Goal: Transaction & Acquisition: Purchase product/service

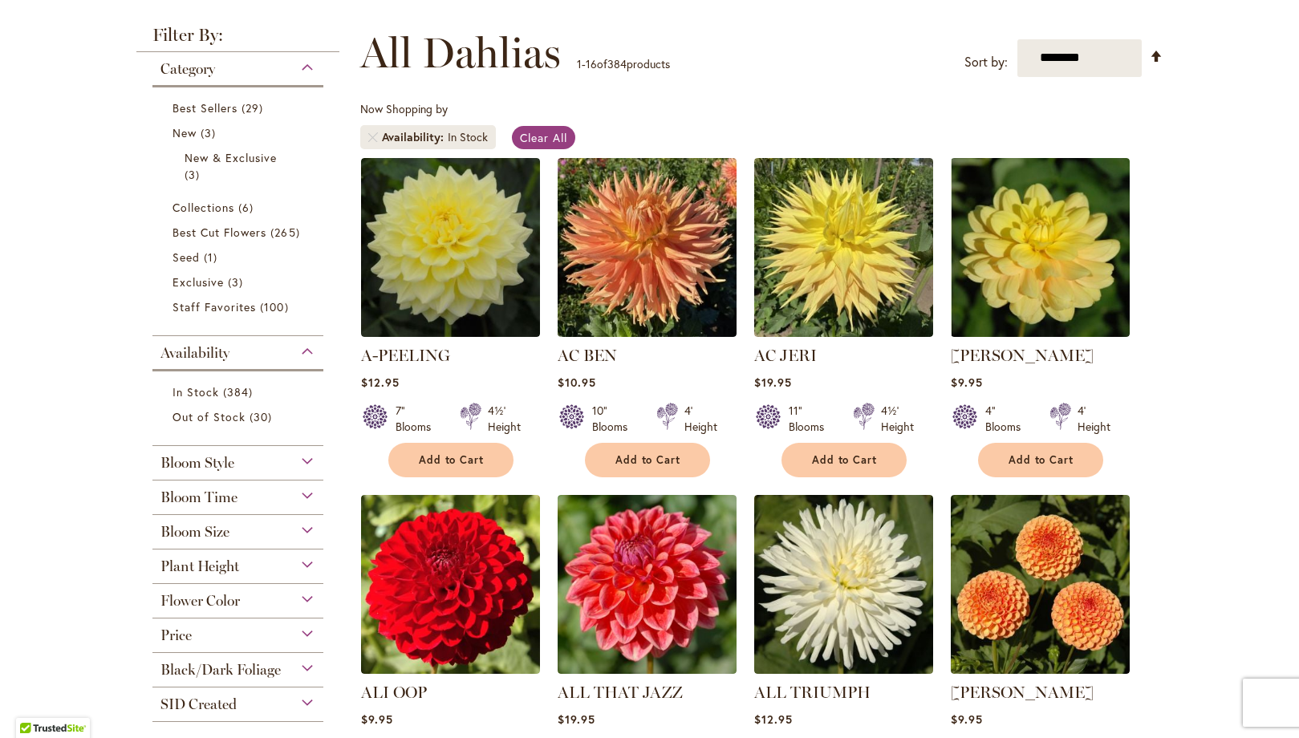
scroll to position [240, 0]
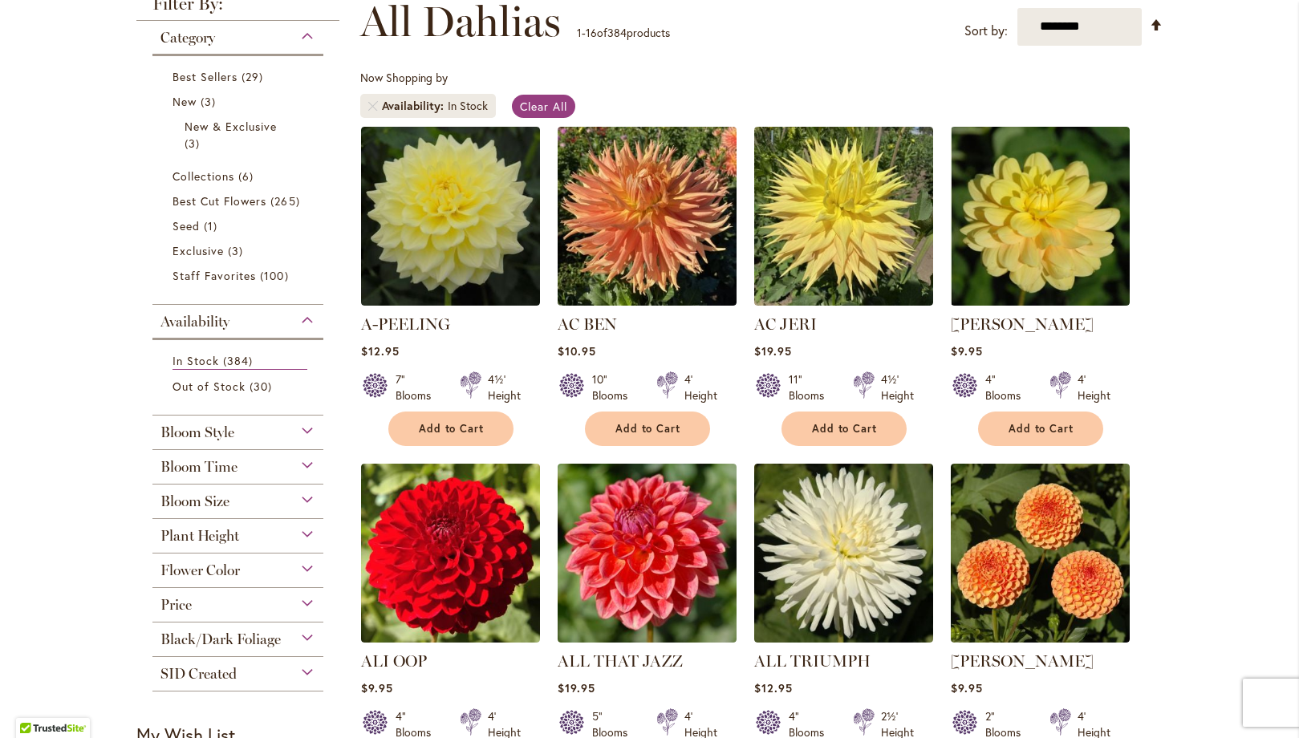
click at [242, 567] on div "Flower Color" at bounding box center [238, 567] width 172 height 26
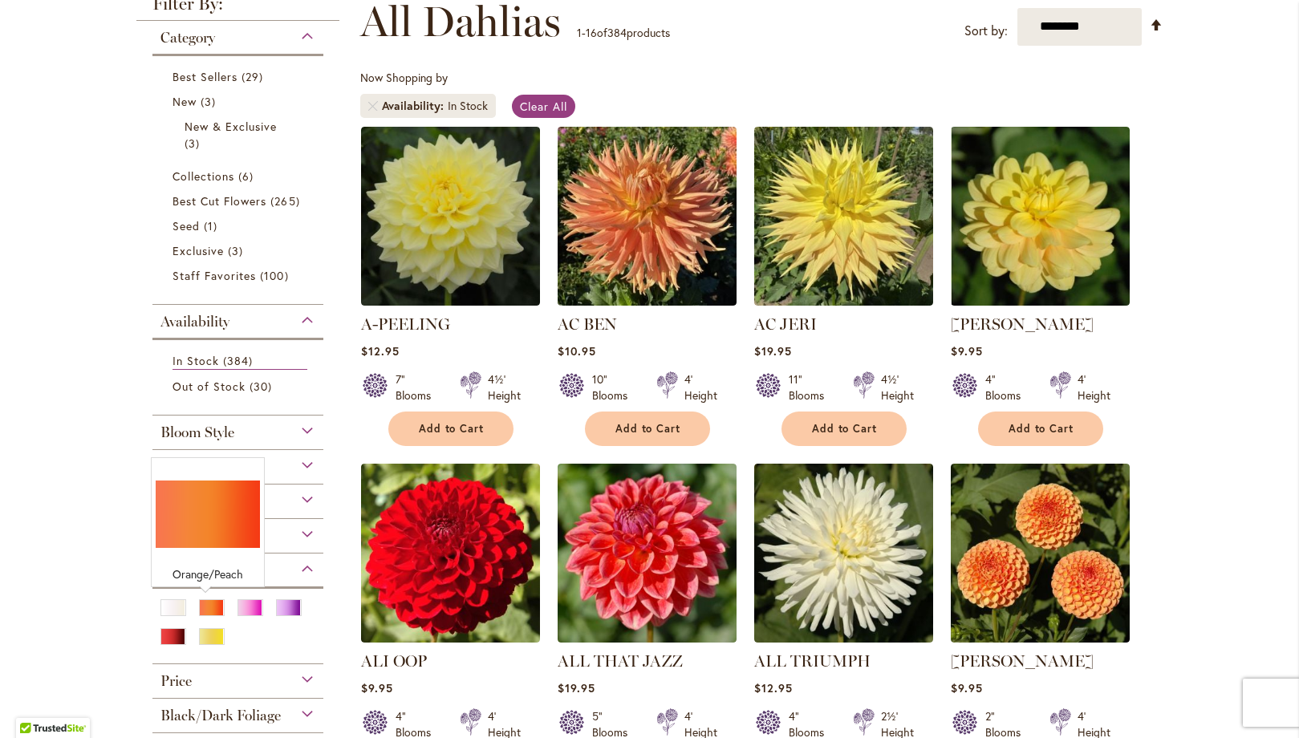
click at [208, 602] on div "Orange/Peach" at bounding box center [212, 608] width 26 height 17
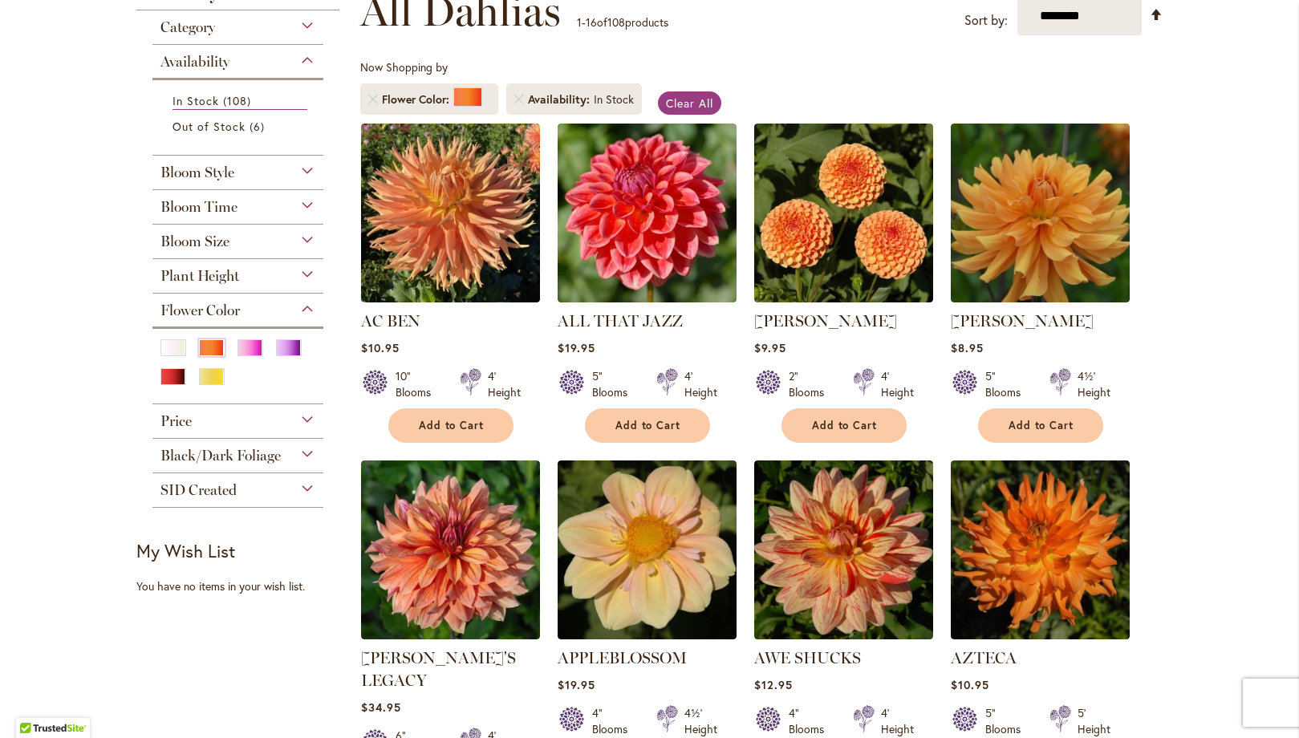
scroll to position [251, 0]
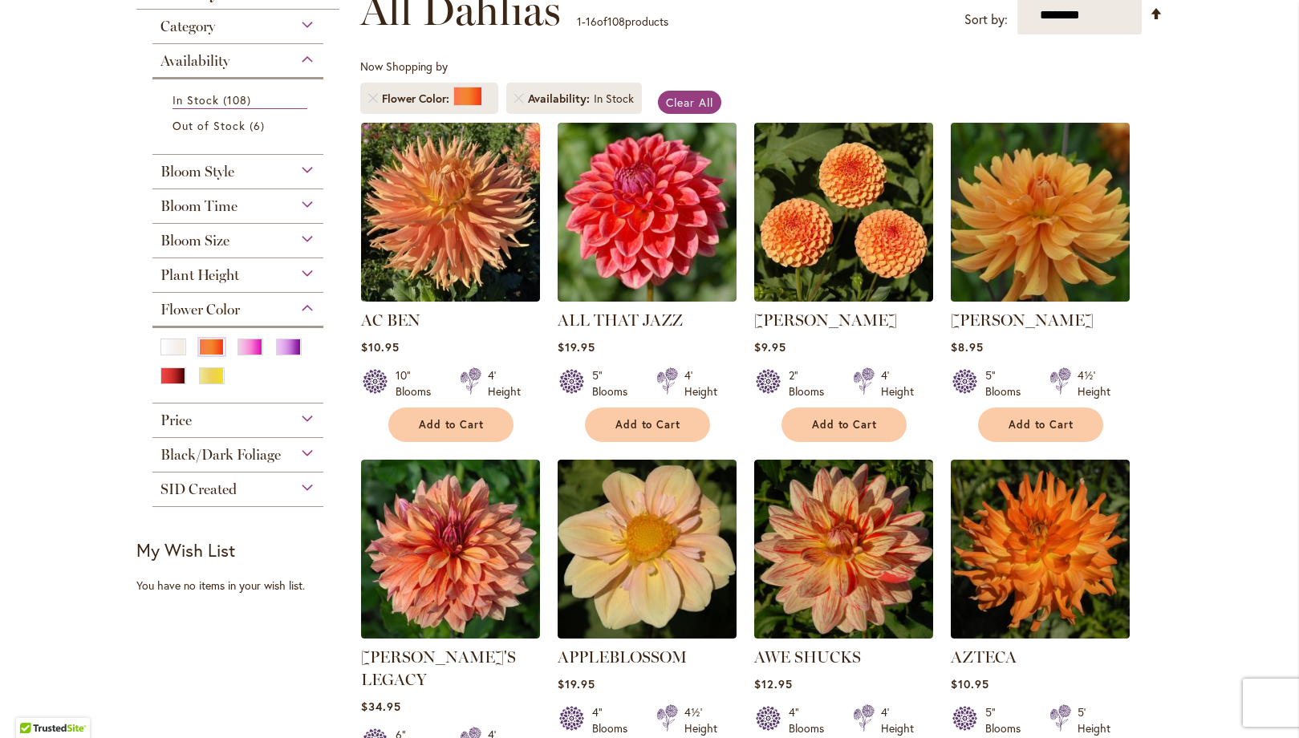
click at [262, 239] on div "Bloom Size" at bounding box center [238, 237] width 172 height 26
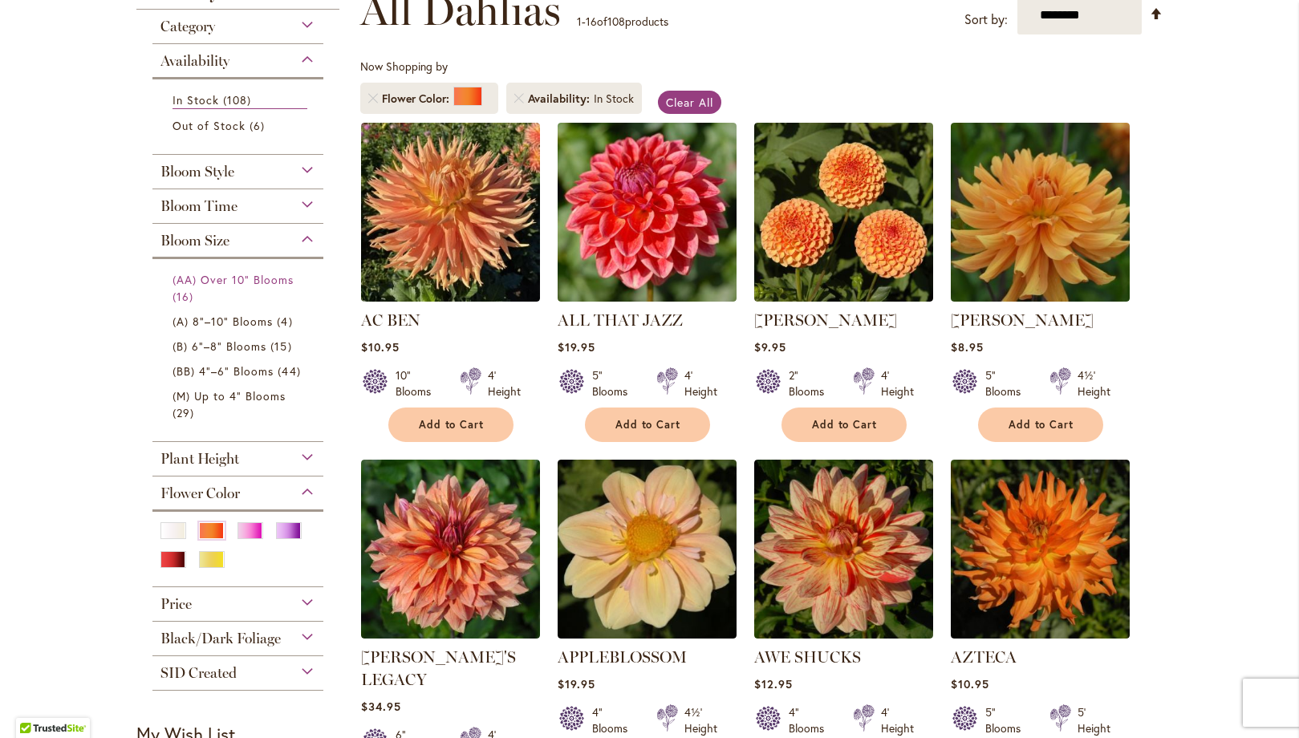
click at [235, 279] on span "(AA) Over 10" Blooms" at bounding box center [234, 279] width 122 height 15
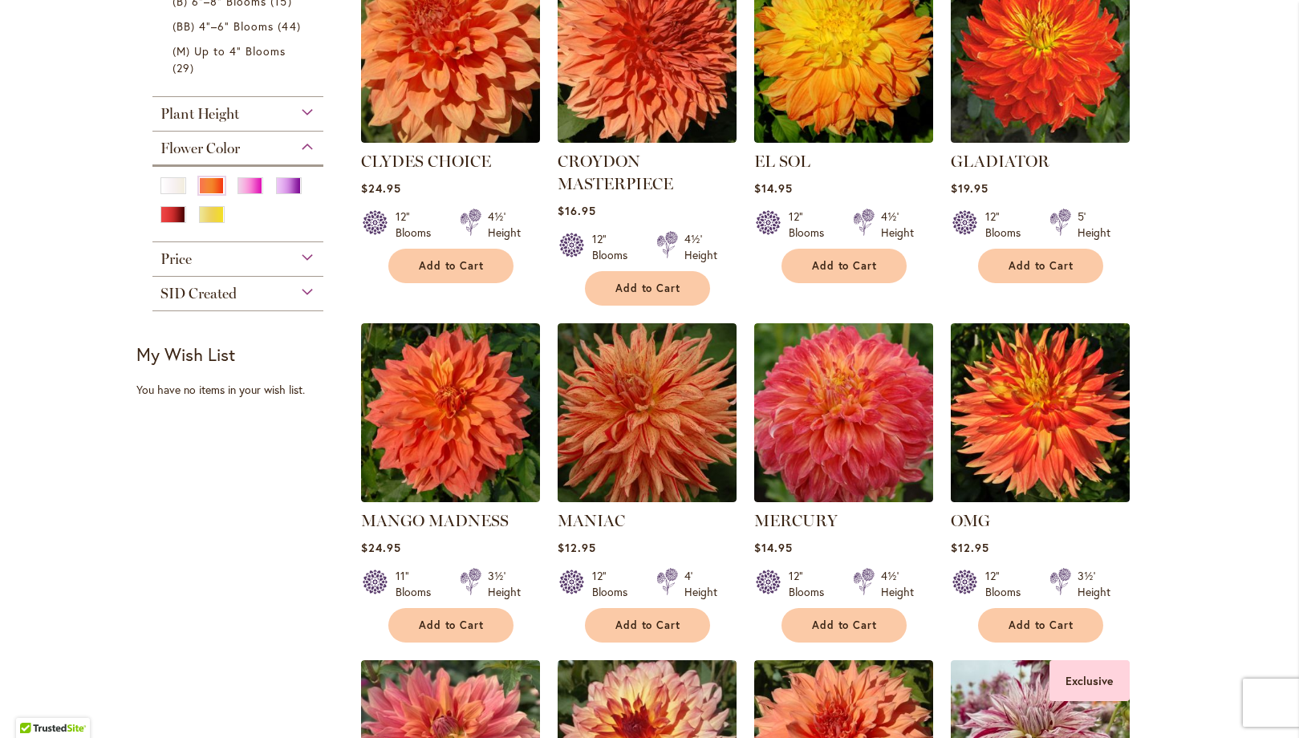
scroll to position [647, 0]
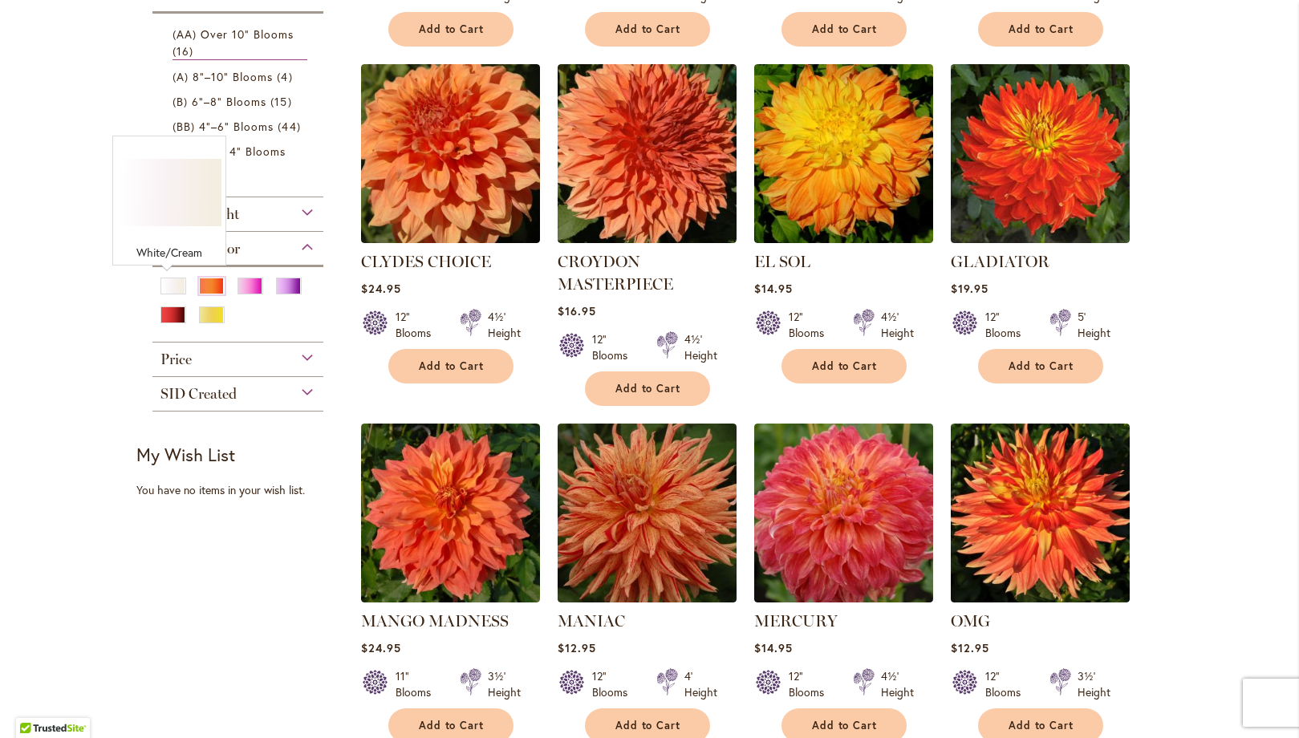
click at [175, 291] on div "White/Cream" at bounding box center [174, 286] width 26 height 17
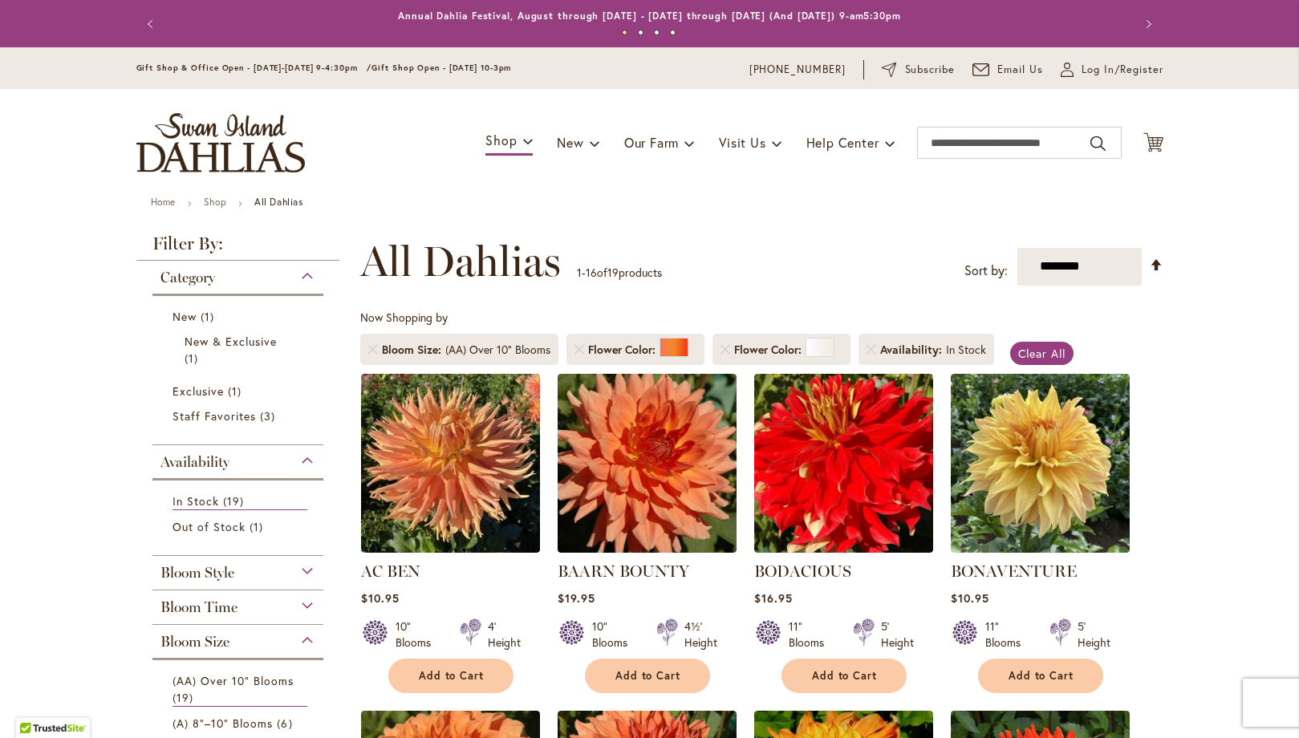
click at [185, 372] on li "New 1 item New & Exclusive 1 item" at bounding box center [239, 341] width 156 height 75
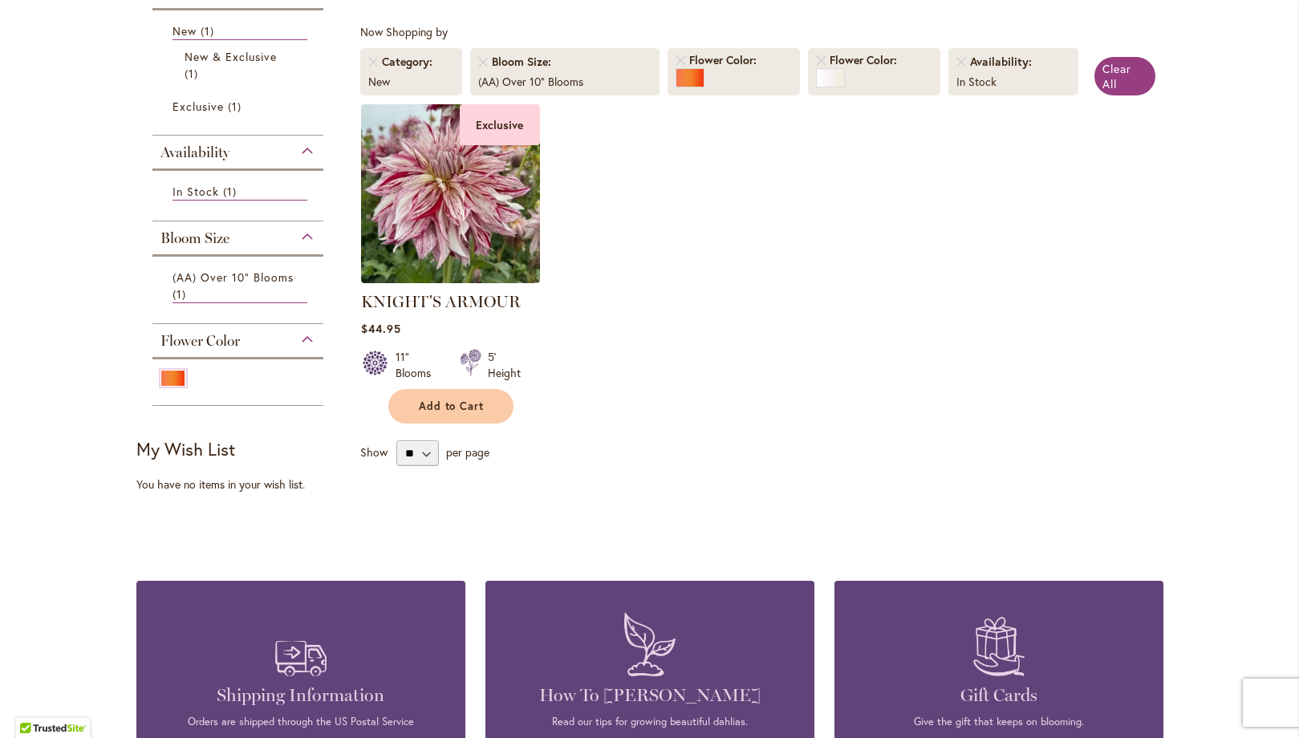
scroll to position [287, 0]
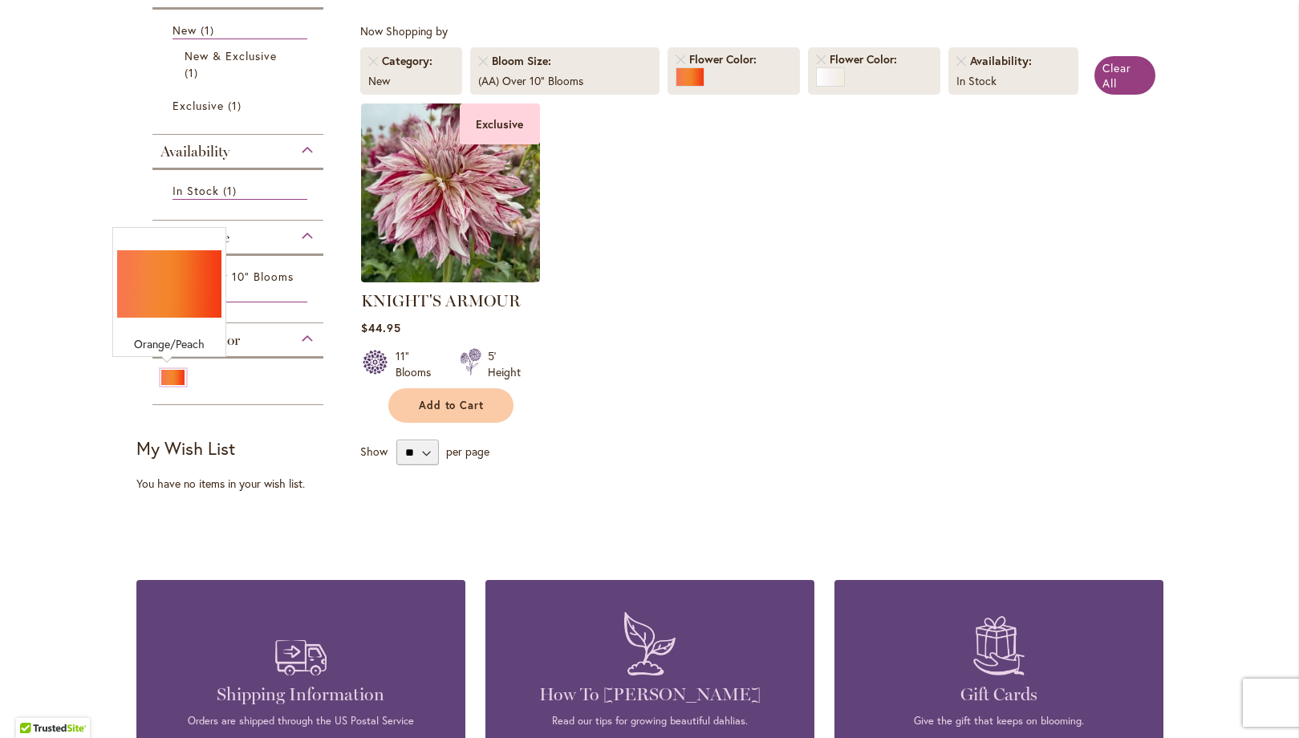
click at [172, 378] on div "Orange/Peach" at bounding box center [174, 377] width 26 height 17
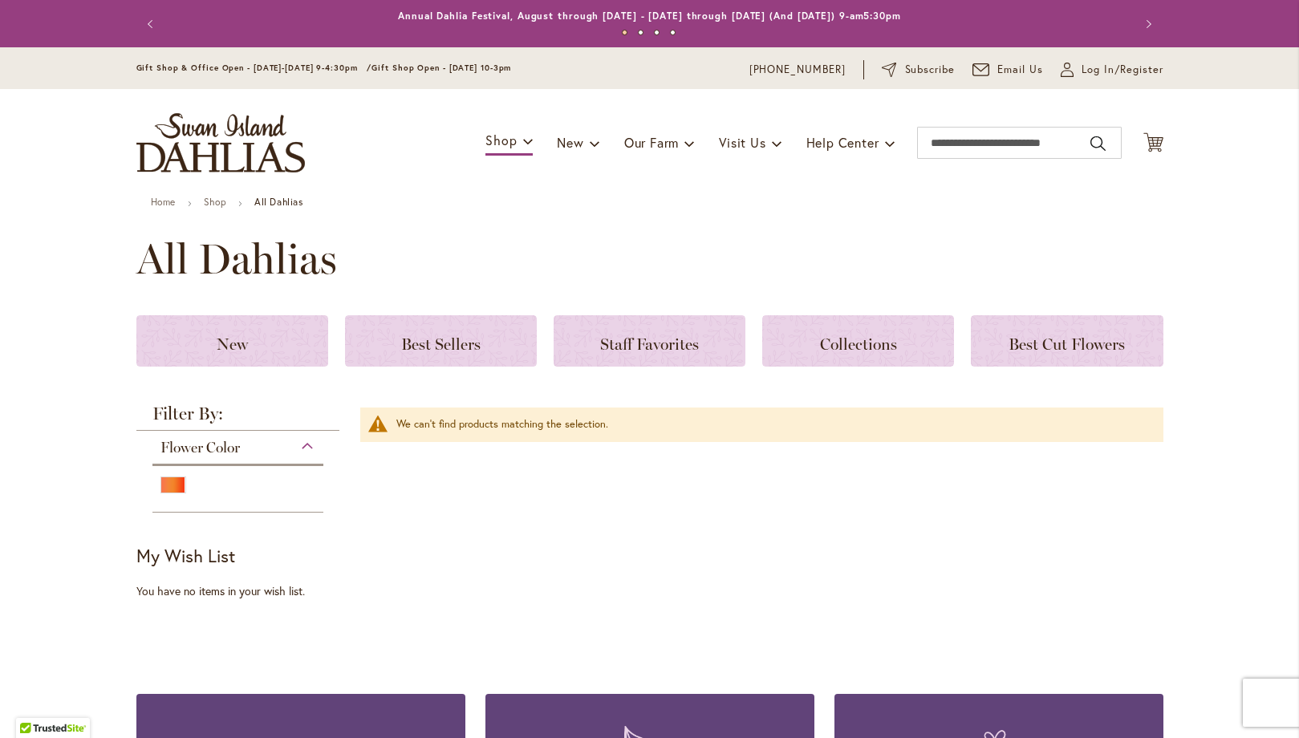
click at [232, 255] on span "All Dahlias" at bounding box center [236, 259] width 201 height 48
click at [588, 179] on span "New & Exclusive" at bounding box center [631, 185] width 97 height 16
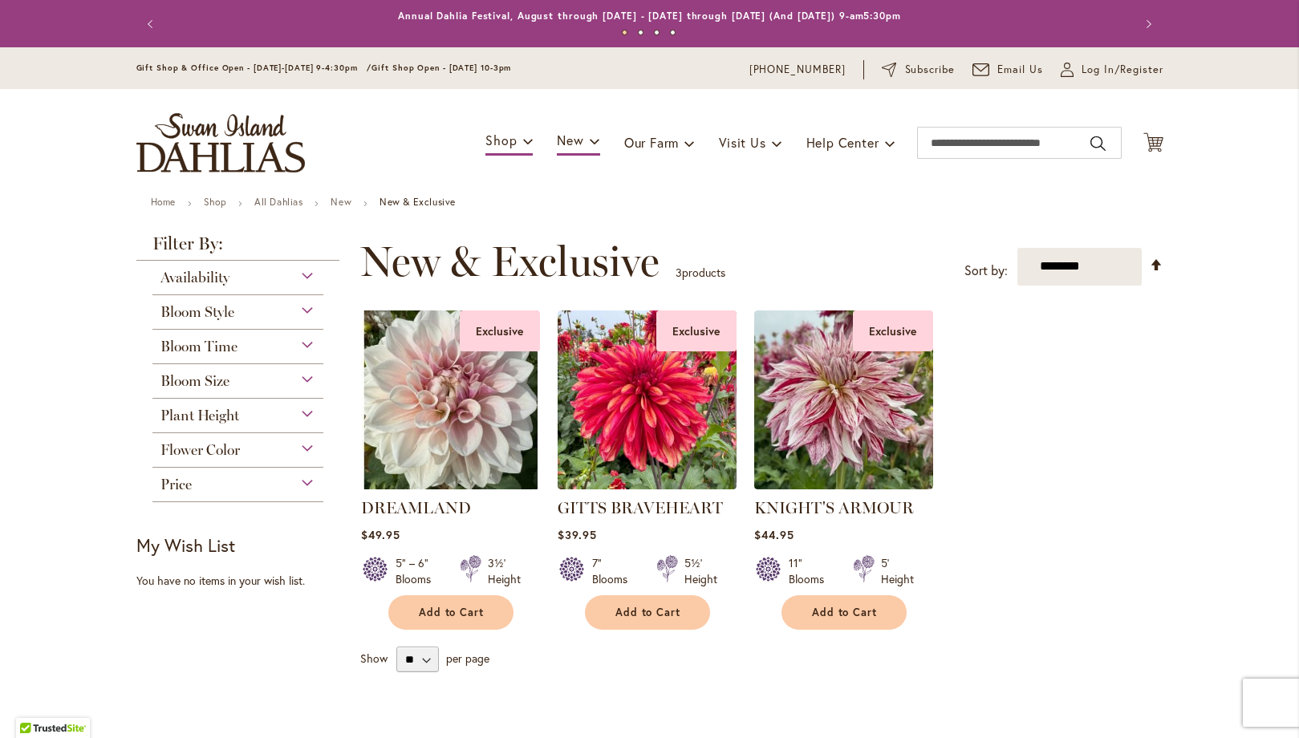
click at [410, 468] on img at bounding box center [450, 400] width 179 height 179
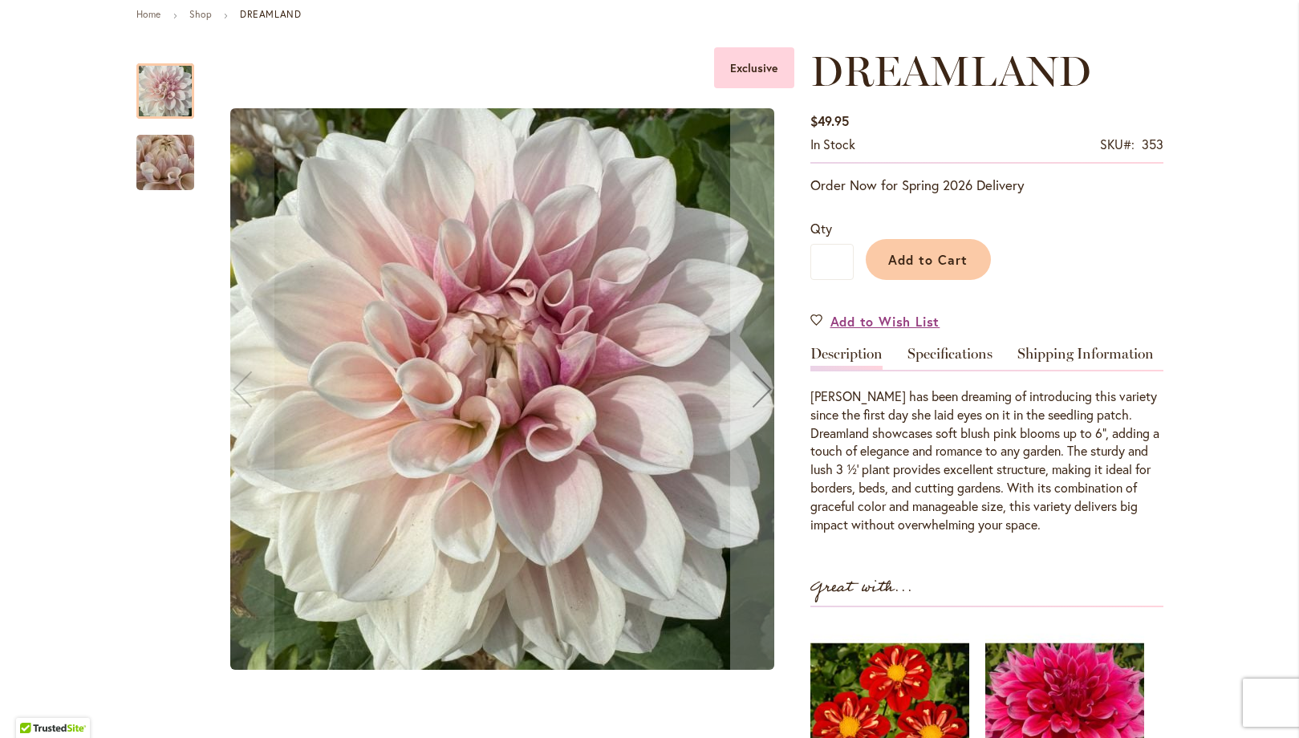
scroll to position [189, 0]
click at [146, 170] on img "DREAMLAND" at bounding box center [166, 162] width 116 height 87
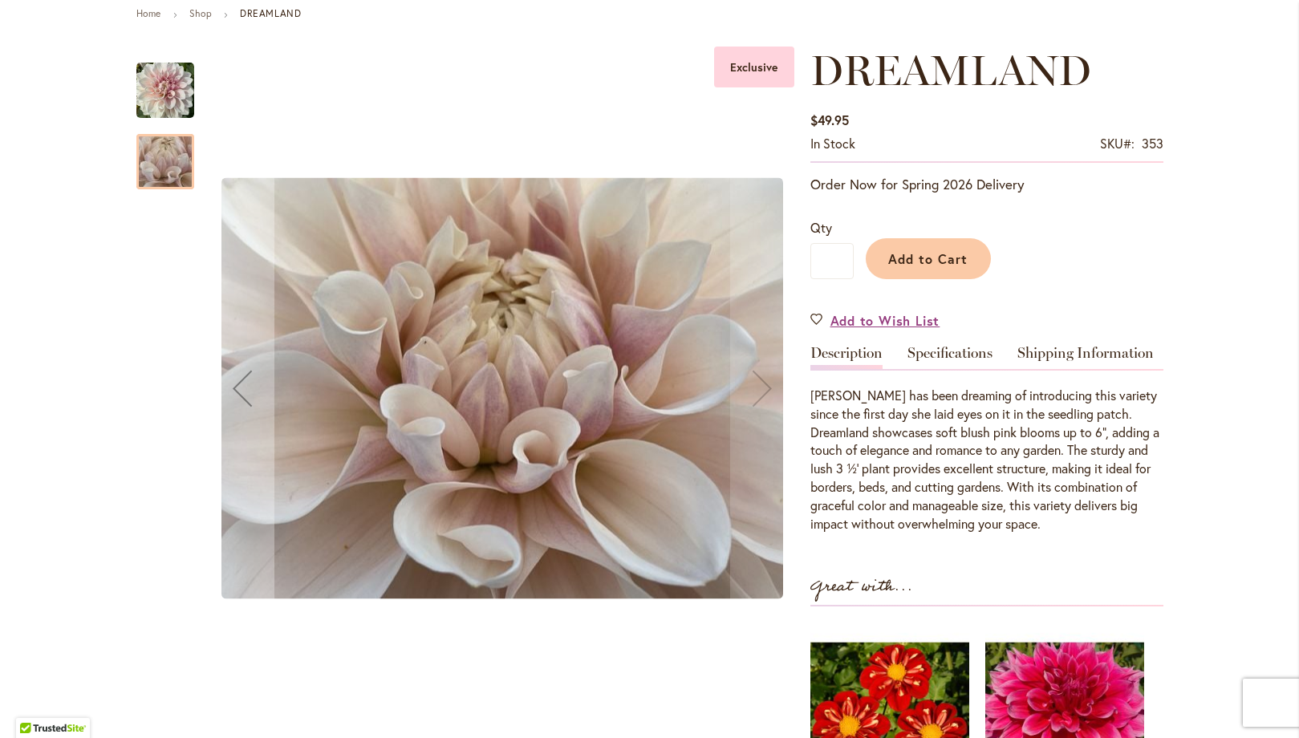
click at [149, 71] on img "DREAMLAND" at bounding box center [165, 89] width 58 height 59
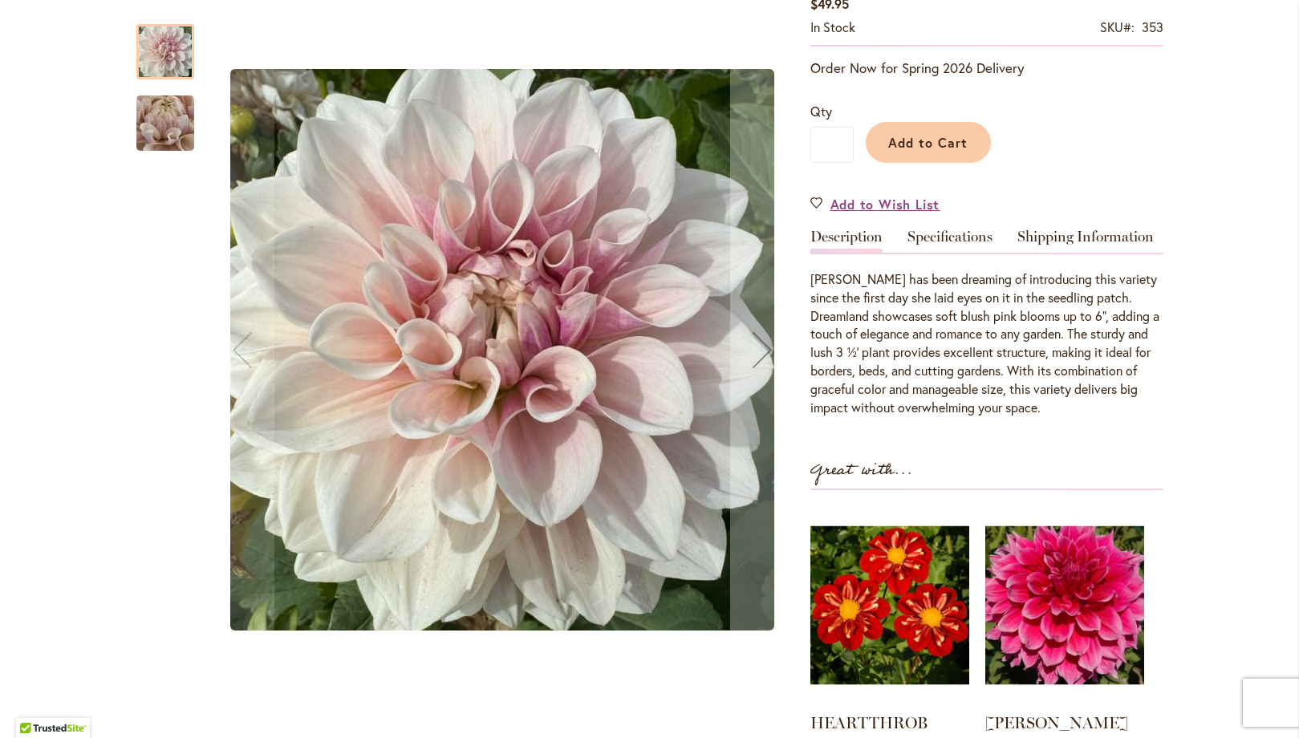
scroll to position [418, 0]
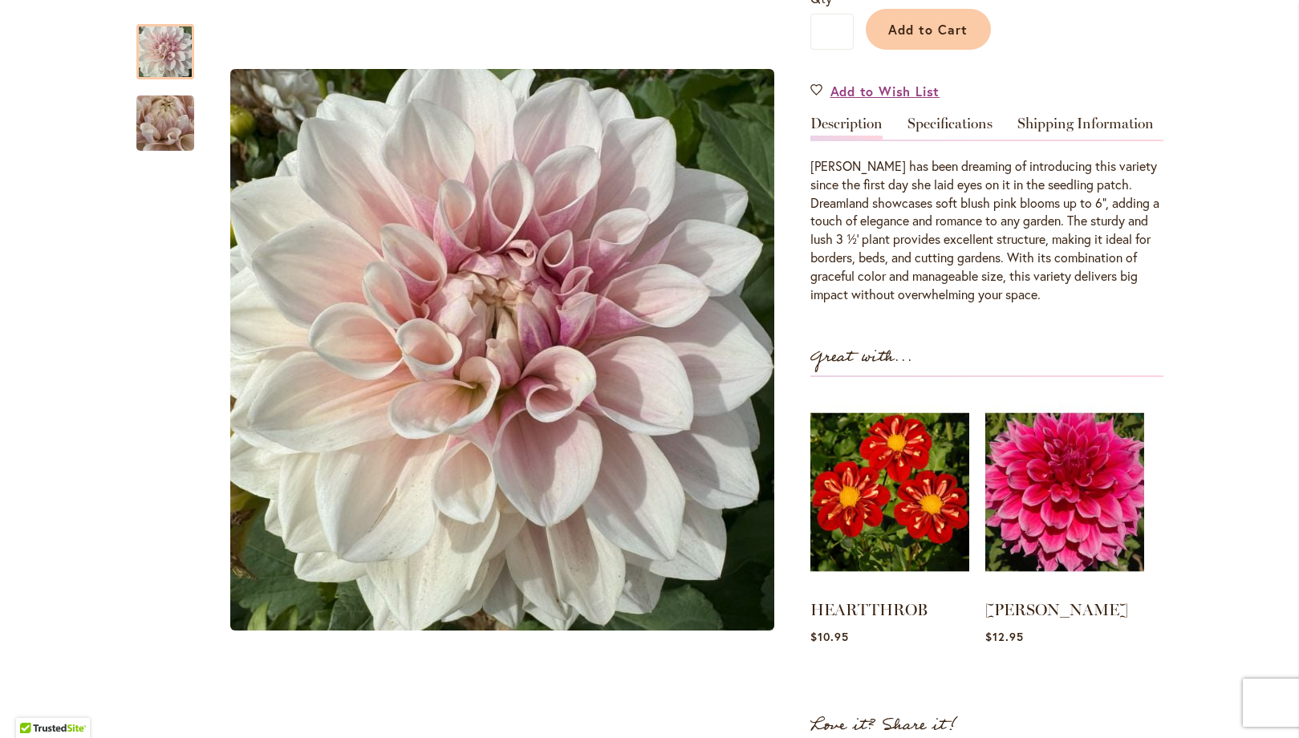
click at [857, 502] on img at bounding box center [890, 492] width 159 height 199
